Goal: Information Seeking & Learning: Learn about a topic

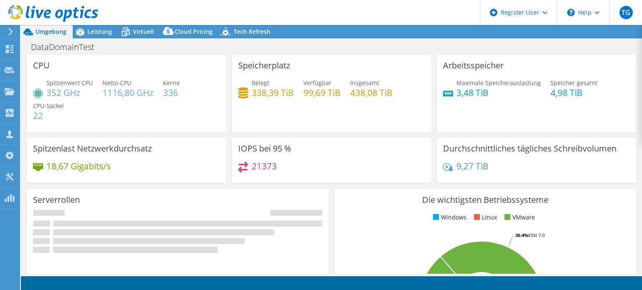
select select "USD"
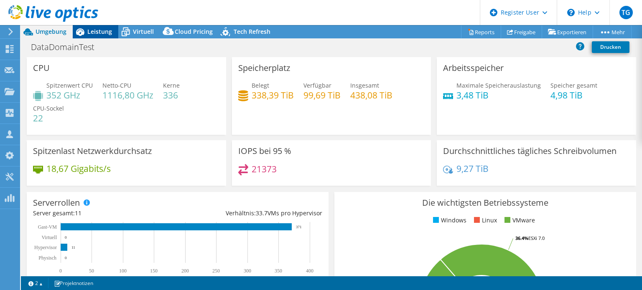
click at [97, 33] on span "Leistung" at bounding box center [99, 32] width 25 height 8
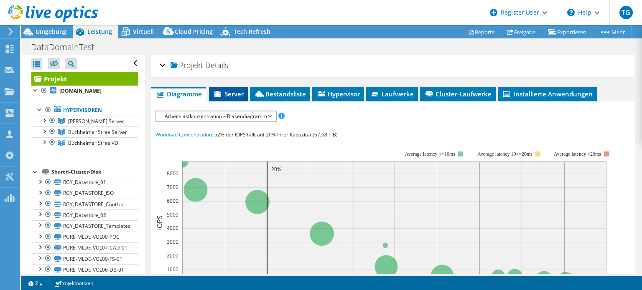
click at [222, 87] on li "Server" at bounding box center [228, 94] width 39 height 14
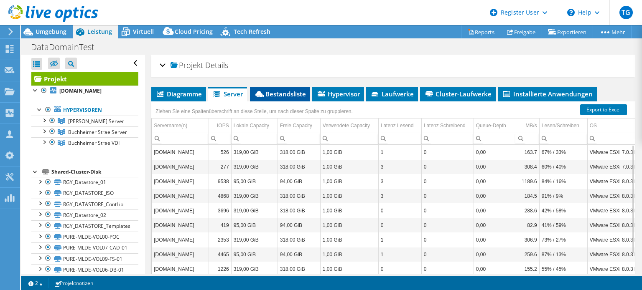
click at [270, 94] on span "Bestandsliste" at bounding box center [280, 94] width 52 height 8
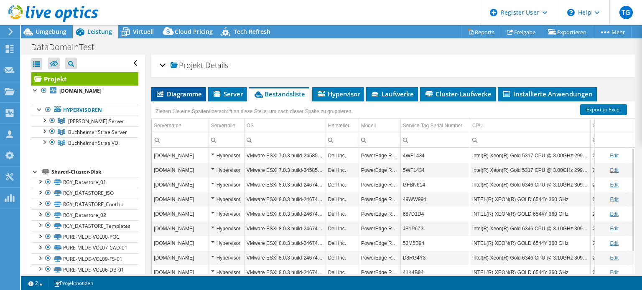
click at [170, 96] on span "Diagramme" at bounding box center [178, 94] width 46 height 8
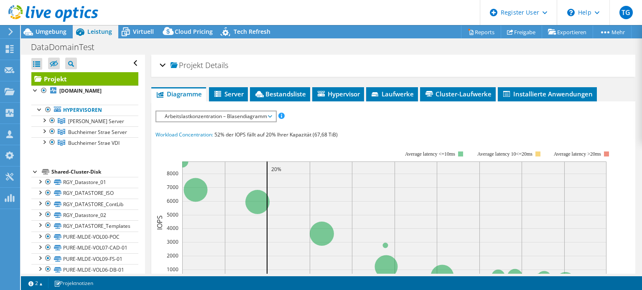
click at [39, 25] on div at bounding box center [49, 14] width 98 height 28
click at [42, 30] on span "Umgebung" at bounding box center [51, 32] width 31 height 8
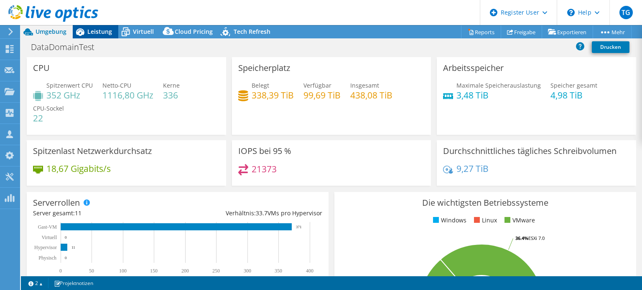
click at [89, 30] on span "Leistung" at bounding box center [99, 32] width 25 height 8
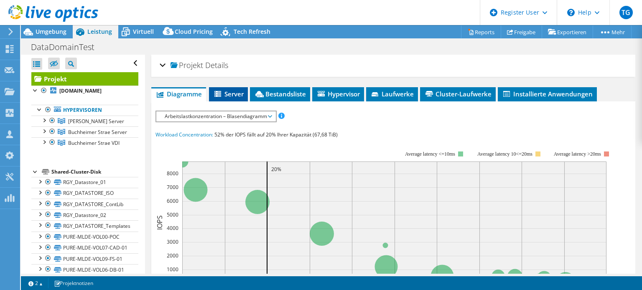
click at [227, 93] on span "Server" at bounding box center [228, 94] width 31 height 8
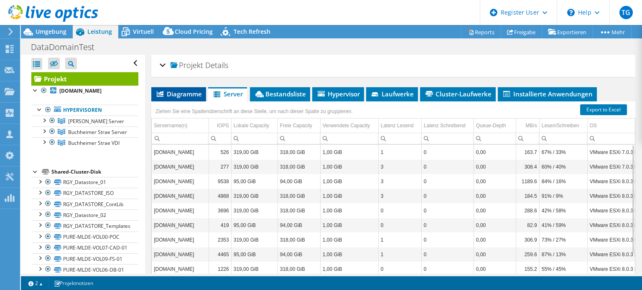
click at [168, 92] on span "Diagramme" at bounding box center [178, 94] width 46 height 8
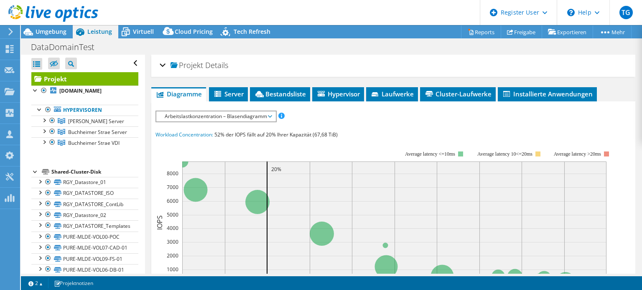
click at [194, 113] on span "Arbeitslastkonzentration – Blasendiagramm" at bounding box center [215, 117] width 111 height 10
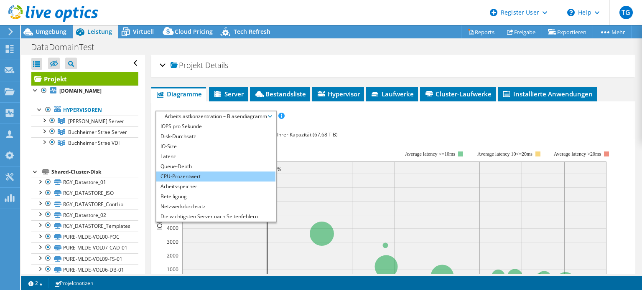
scroll to position [30, 0]
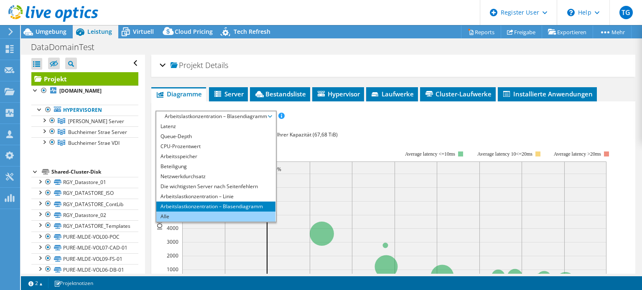
click at [184, 215] on li "Alle" at bounding box center [215, 217] width 119 height 10
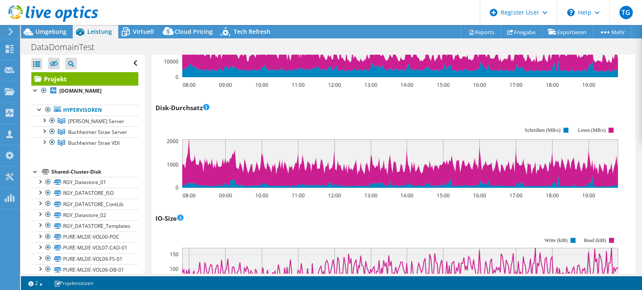
scroll to position [0, 0]
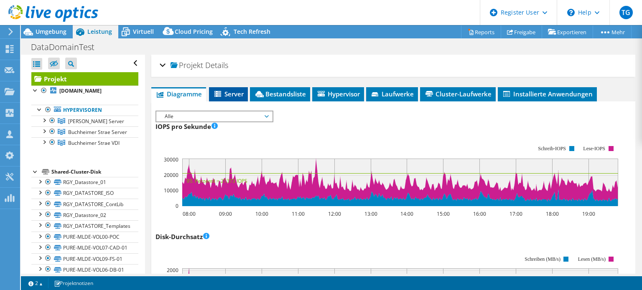
click at [228, 92] on span "Server" at bounding box center [228, 94] width 31 height 8
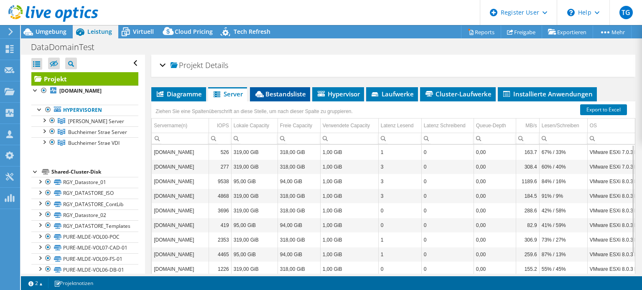
click at [274, 94] on span "Bestandsliste" at bounding box center [280, 94] width 52 height 8
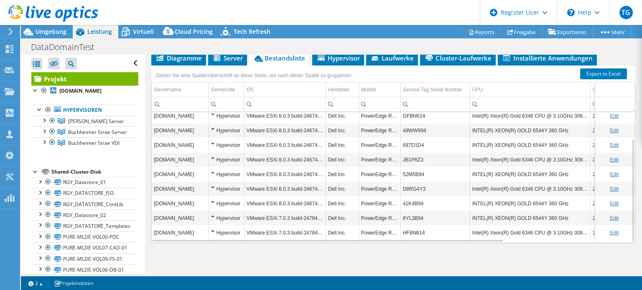
scroll to position [33, 0]
